Goal: Task Accomplishment & Management: Use online tool/utility

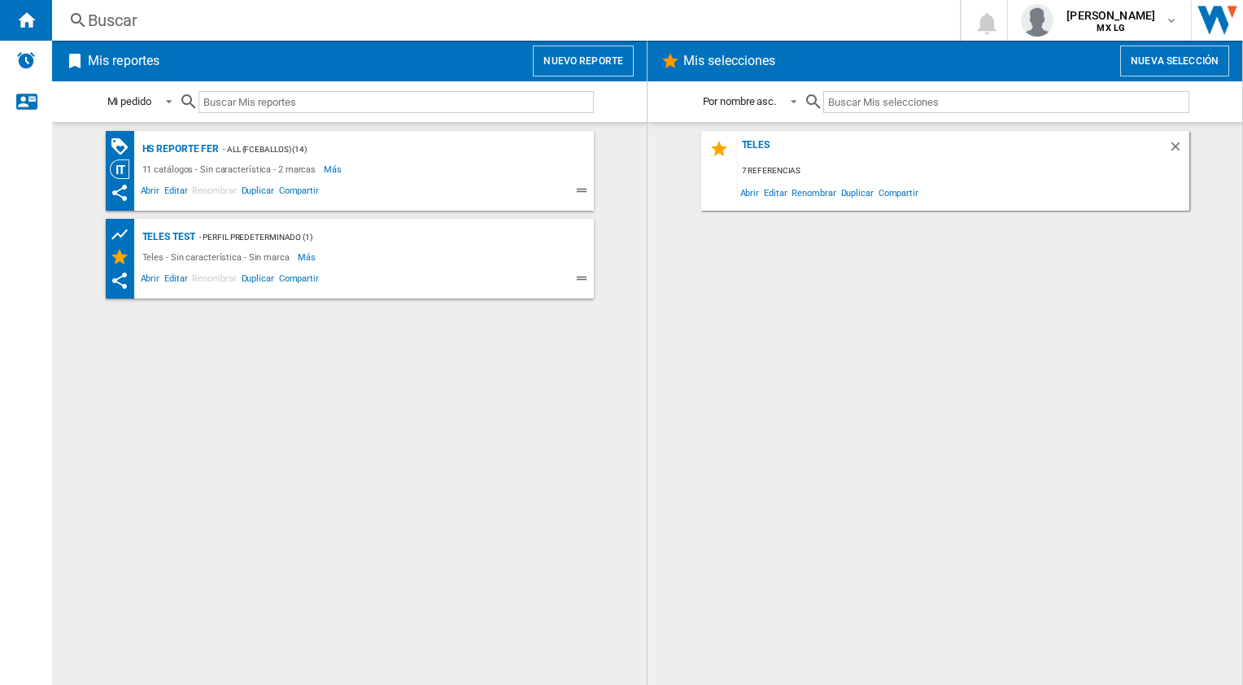
click at [583, 60] on button "Nuevo reporte" at bounding box center [583, 61] width 101 height 31
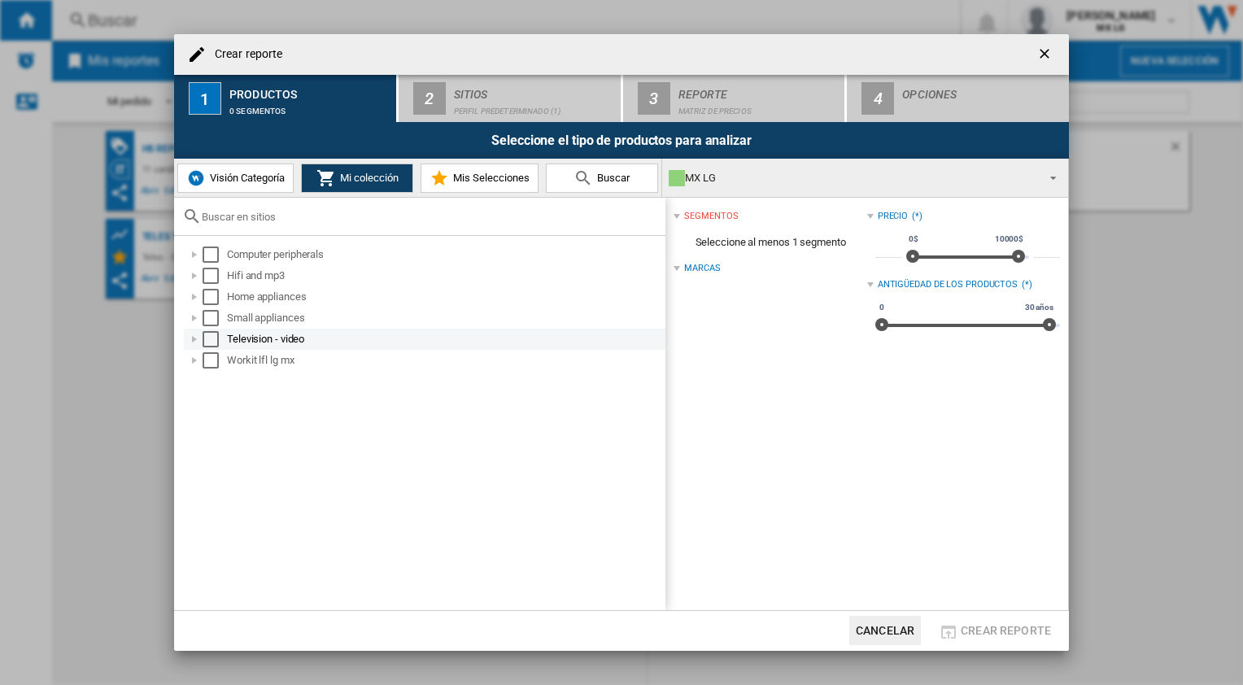
click at [209, 340] on div "Select" at bounding box center [211, 339] width 16 height 16
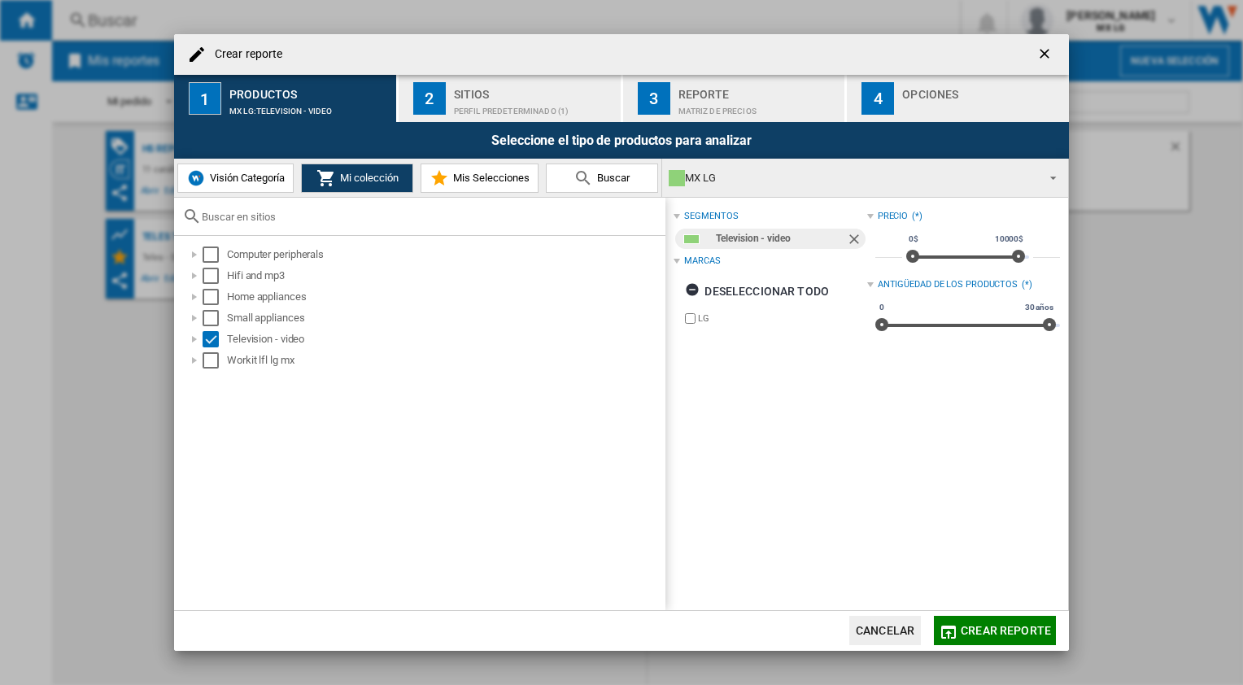
click at [514, 113] on div "Perfil predeterminado (1)" at bounding box center [534, 106] width 160 height 17
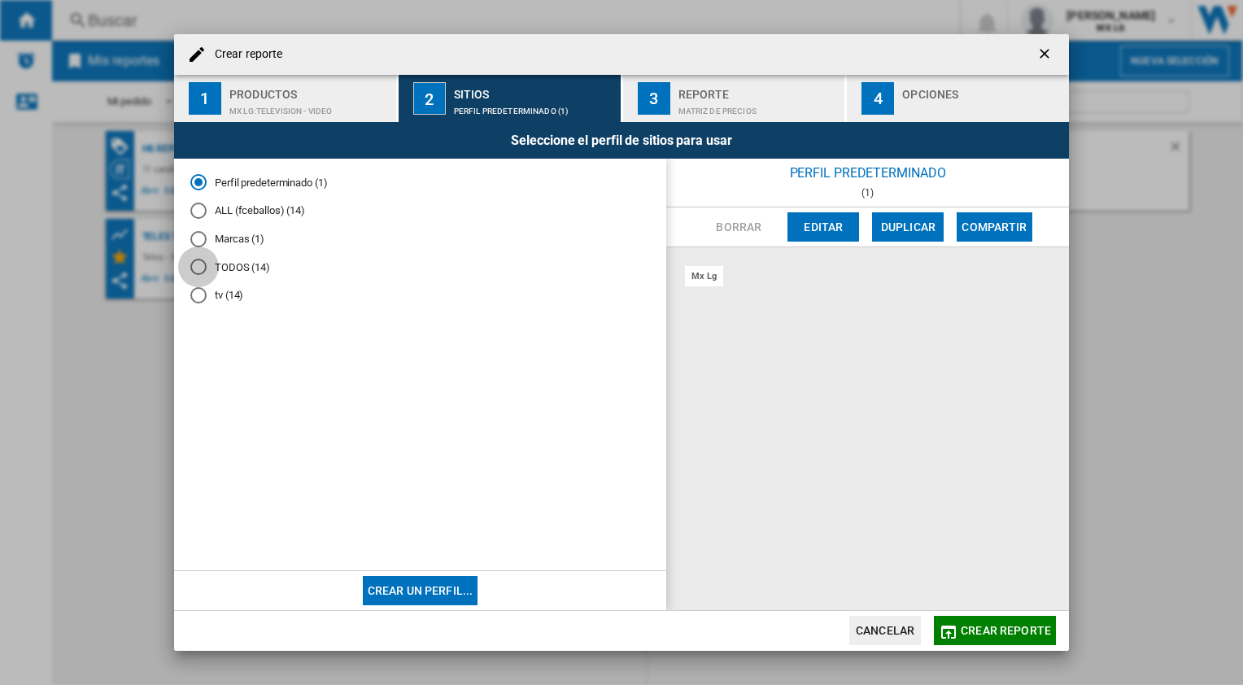
click at [202, 262] on div "TODOS (14)" at bounding box center [198, 267] width 16 height 16
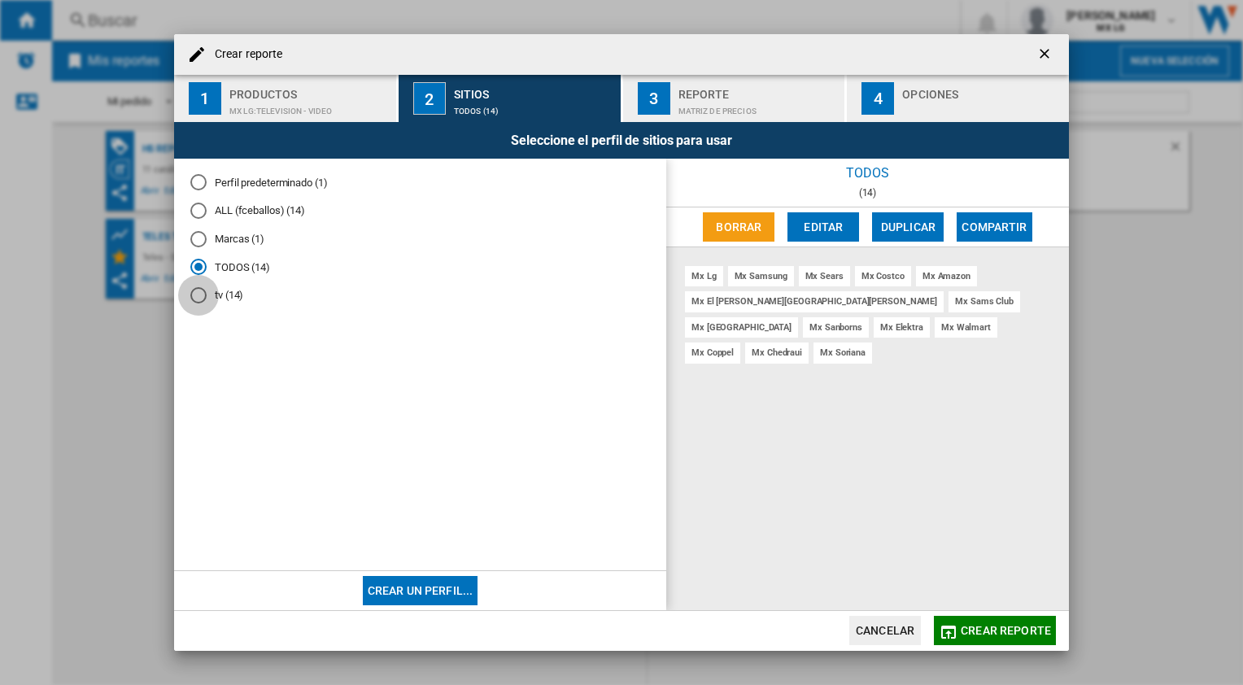
click at [200, 297] on div "tv (14)" at bounding box center [198, 295] width 16 height 16
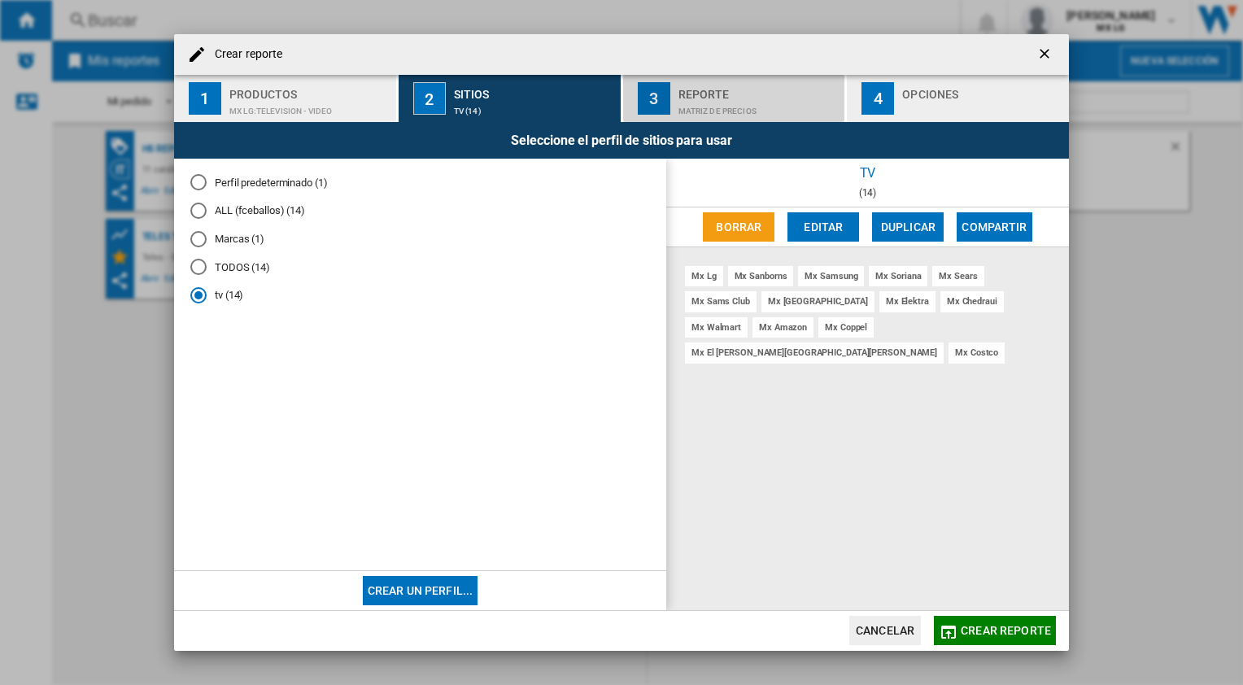
click at [744, 109] on div "Matriz de precios" at bounding box center [758, 106] width 160 height 17
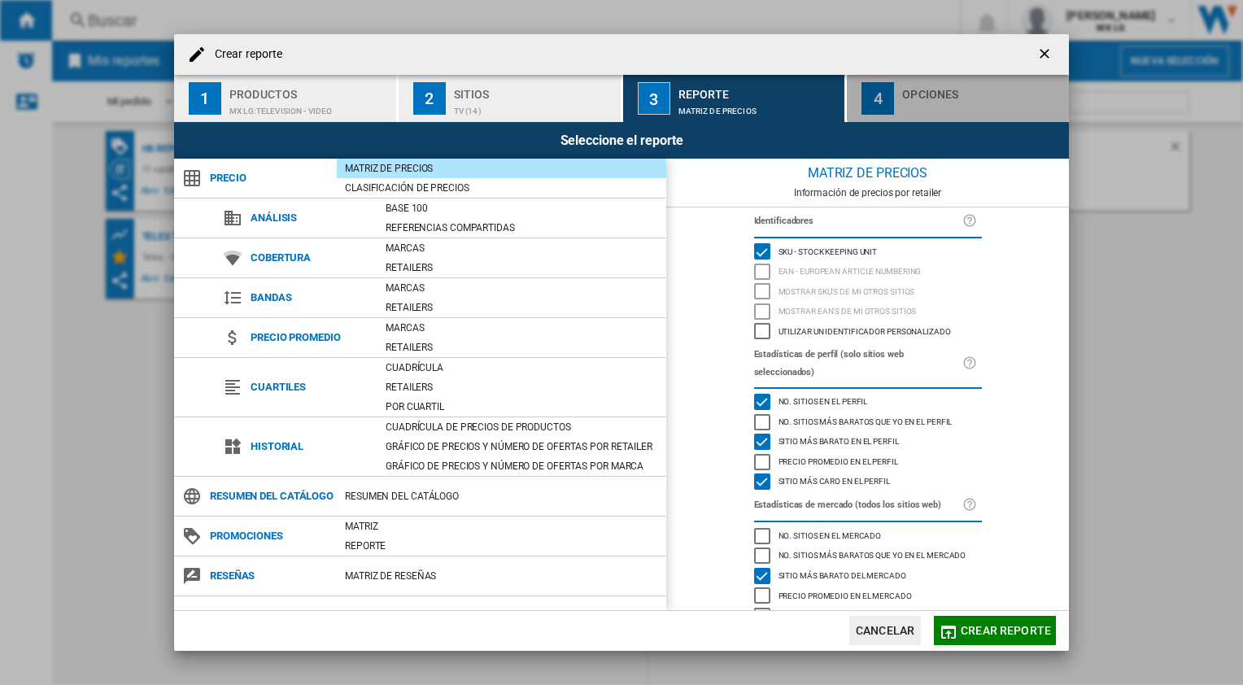
click at [957, 107] on div "button" at bounding box center [982, 106] width 160 height 17
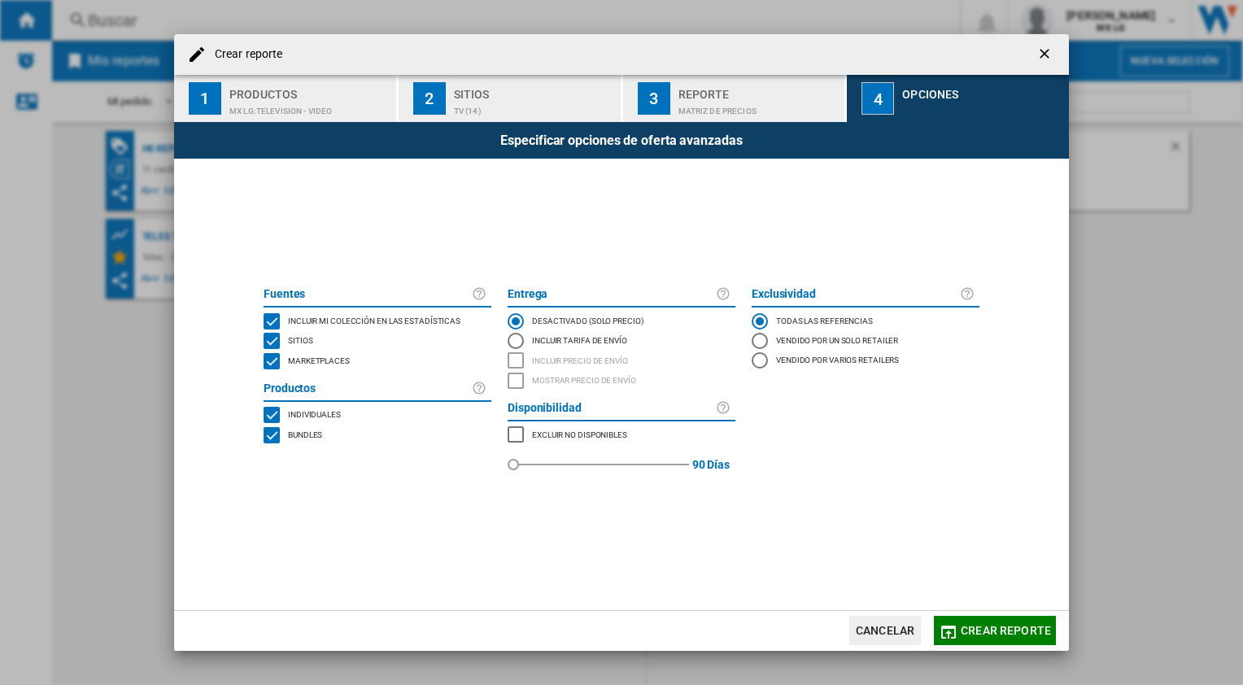
click at [979, 621] on button "Crear reporte" at bounding box center [995, 630] width 122 height 29
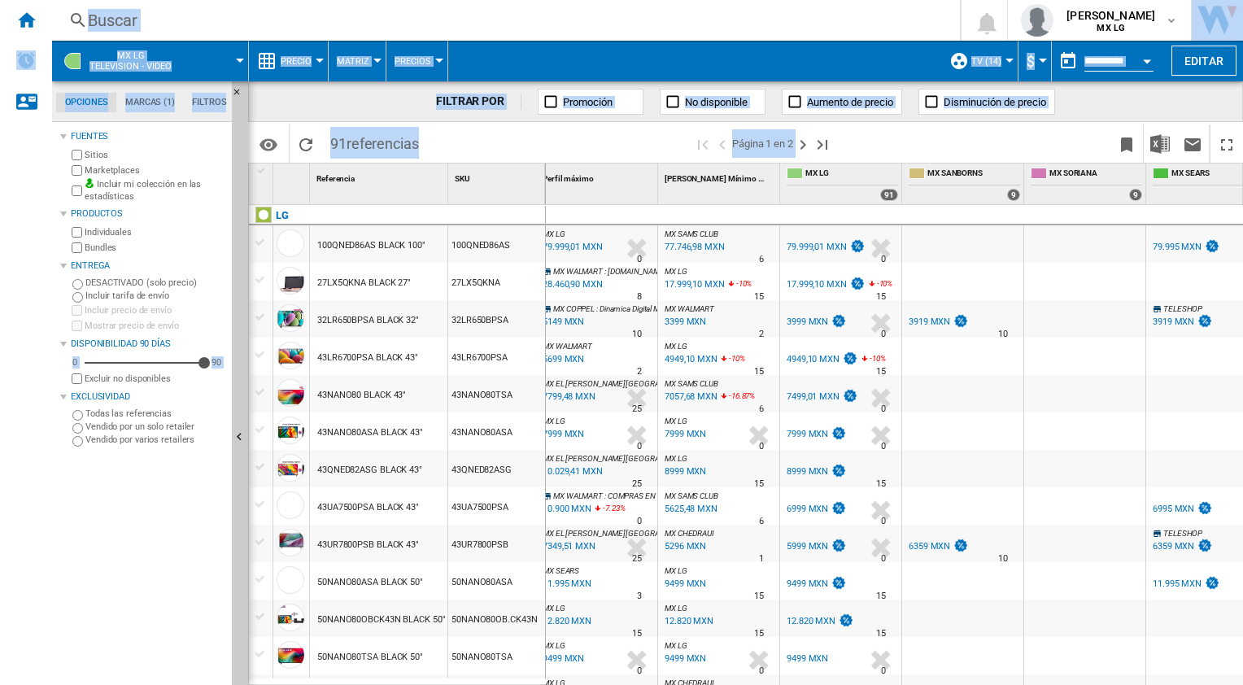
scroll to position [0, 334]
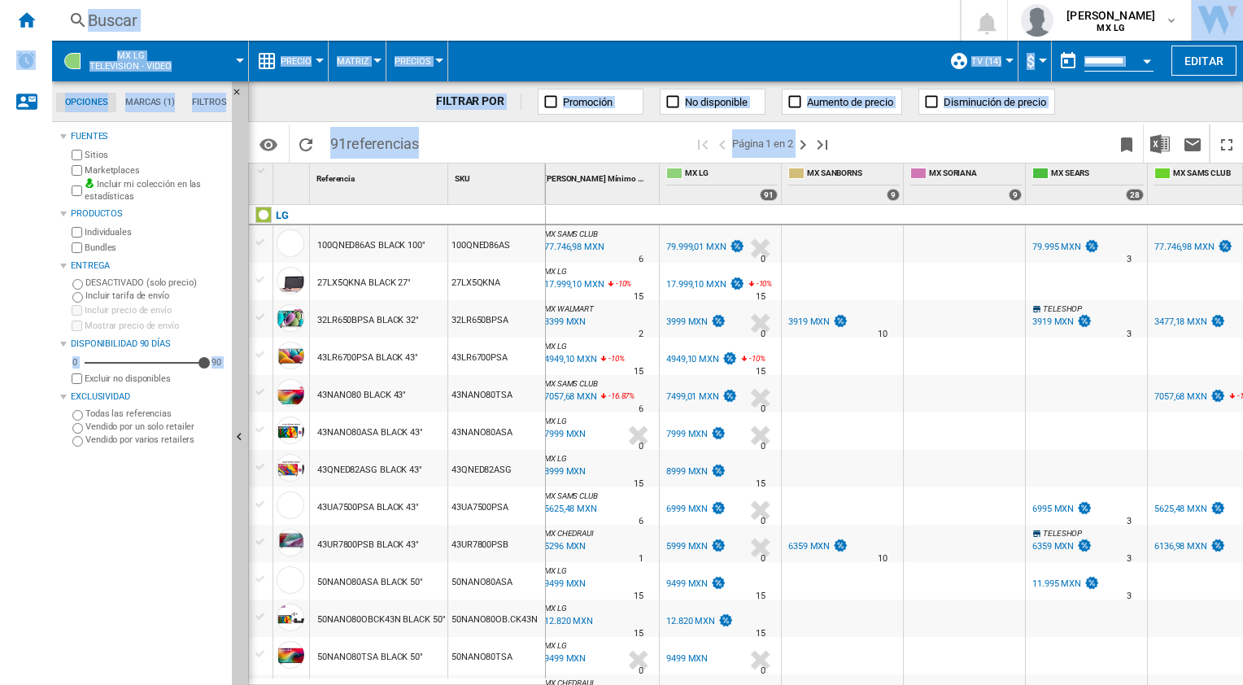
drag, startPoint x: 1233, startPoint y: 276, endPoint x: 1245, endPoint y: 116, distance: 160.7
click at [1242, 116] on html "In order to access Insight, please log out and log in again OK NEW [GEOGRAPHIC_…" at bounding box center [621, 342] width 1243 height 685
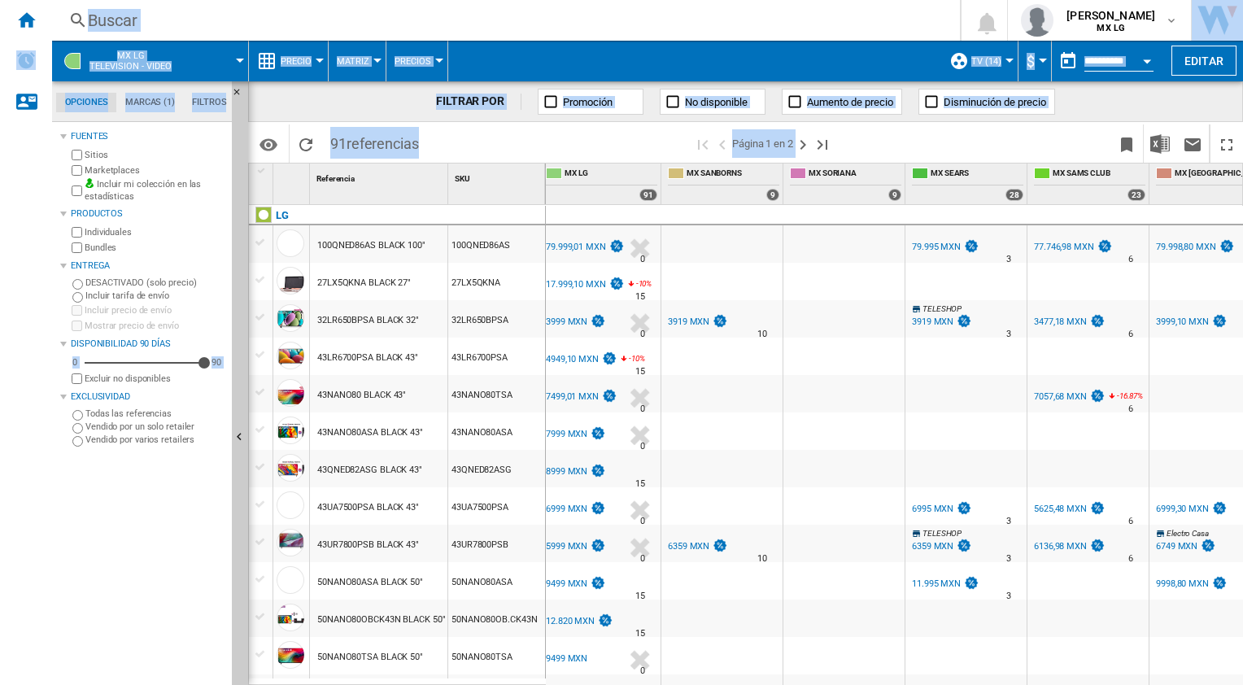
scroll to position [0, 0]
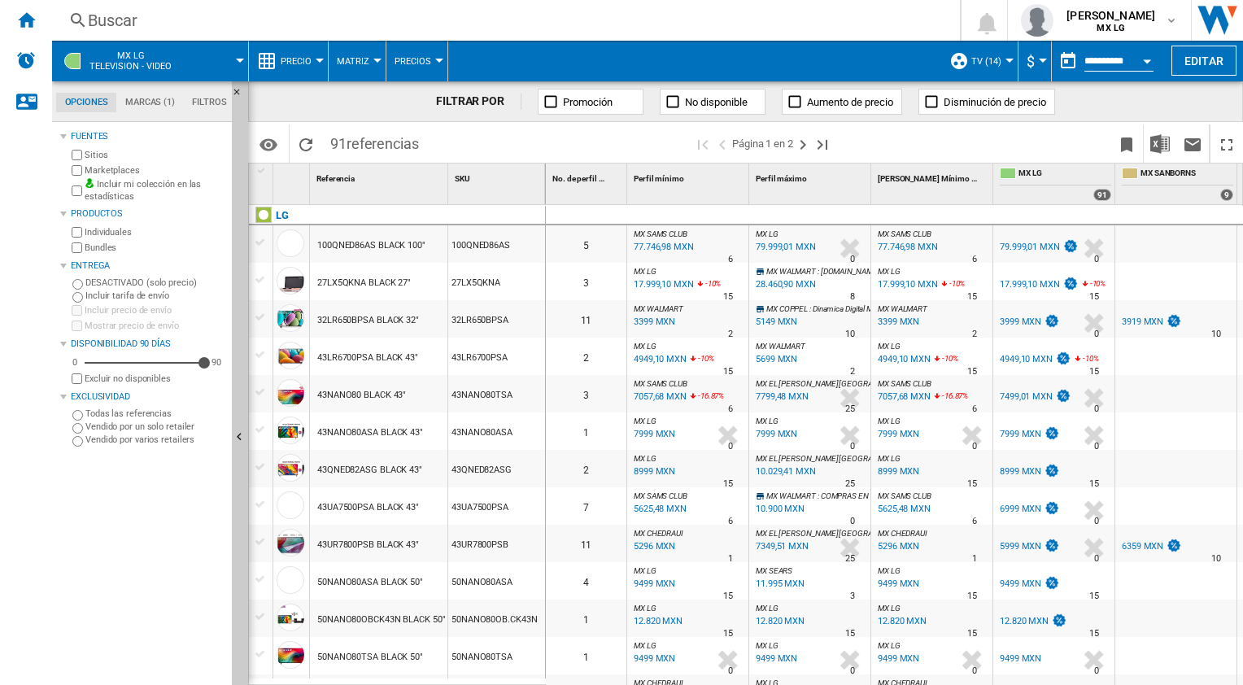
drag, startPoint x: 514, startPoint y: 359, endPoint x: 473, endPoint y: 361, distance: 41.6
click at [473, 361] on div "43LR6700PSA" at bounding box center [496, 356] width 97 height 37
